Goal: Task Accomplishment & Management: Use online tool/utility

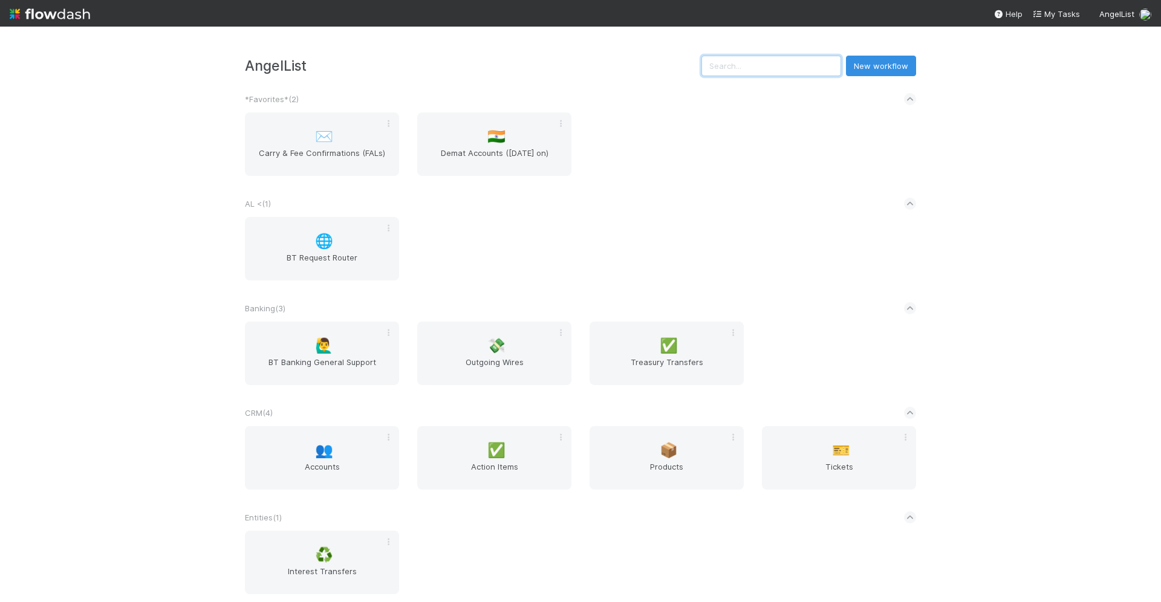
click at [791, 70] on input "text" at bounding box center [771, 66] width 140 height 21
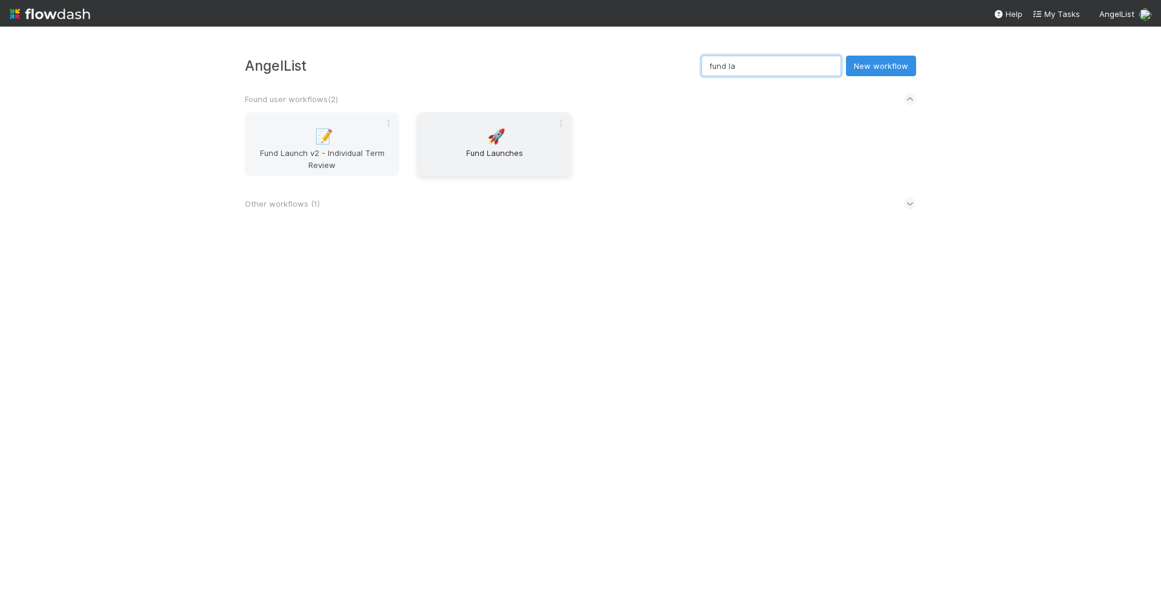
type input "fund la"
click at [536, 145] on div "🚀 Fund Launches" at bounding box center [494, 143] width 154 height 63
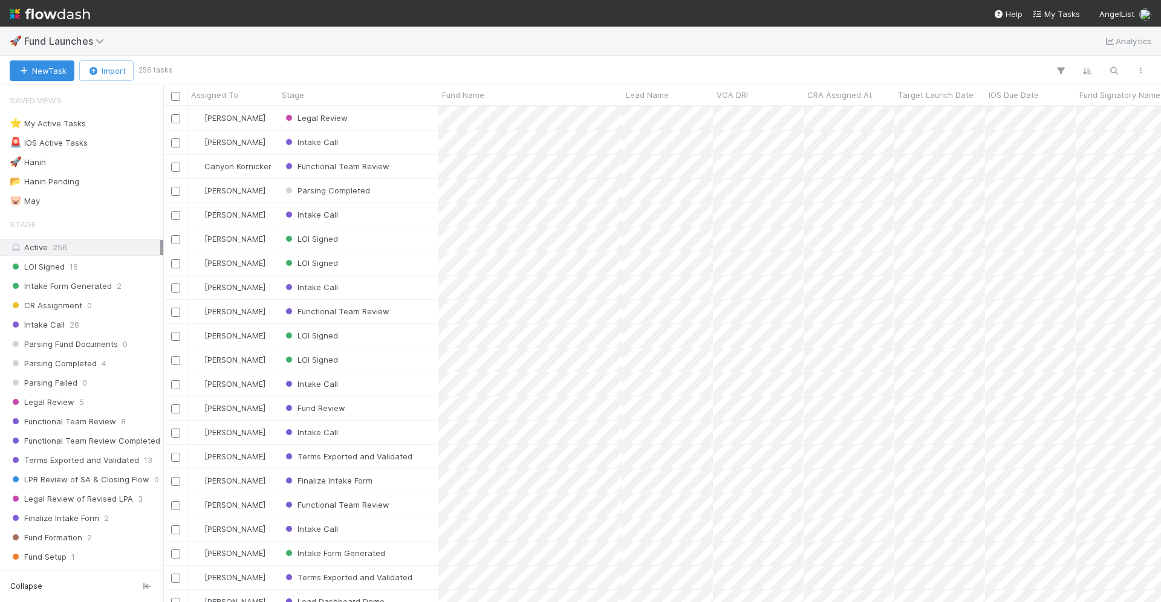
scroll to position [496, 997]
click at [1118, 70] on icon "button" at bounding box center [1114, 70] width 12 height 11
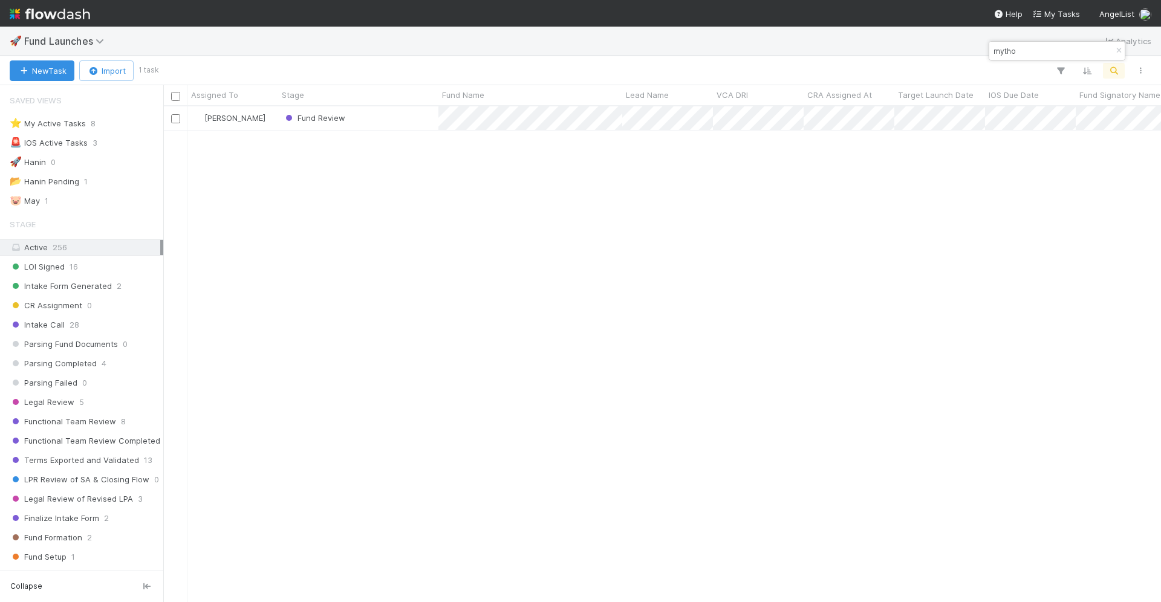
type input "mytho"
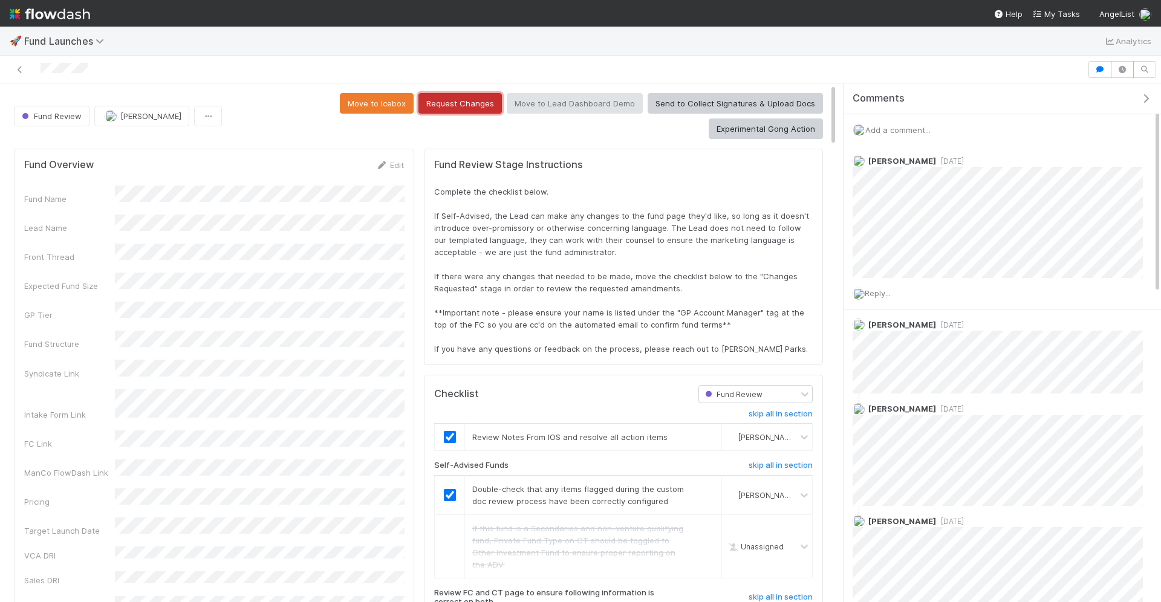
click at [418, 96] on button "Request Changes" at bounding box center [459, 103] width 83 height 21
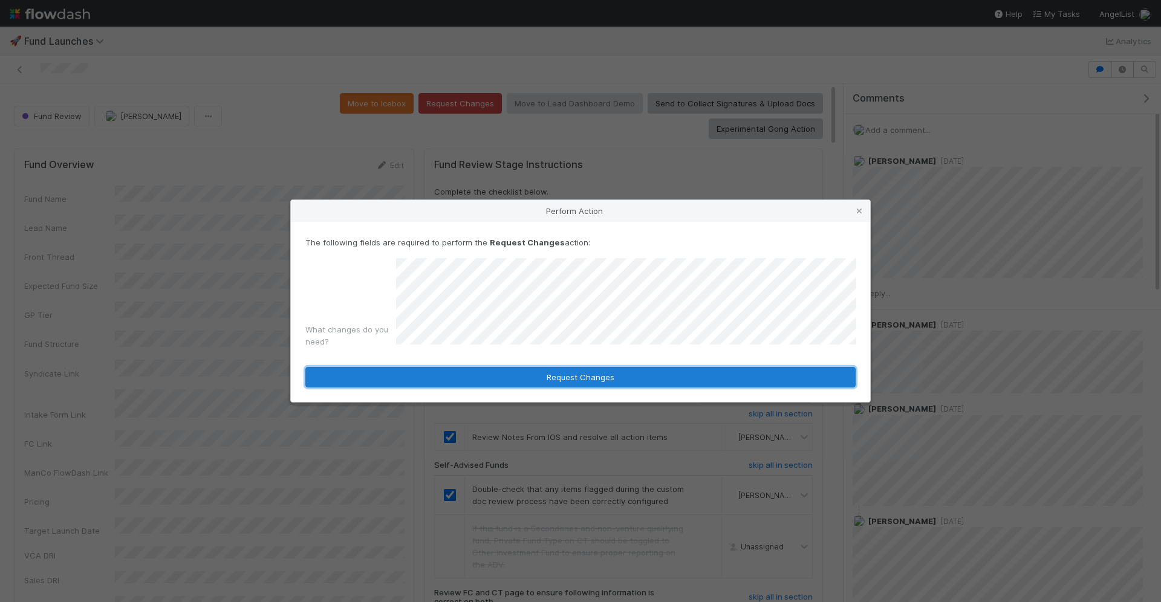
click at [540, 374] on button "Request Changes" at bounding box center [580, 377] width 550 height 21
